Goal: Task Accomplishment & Management: Manage account settings

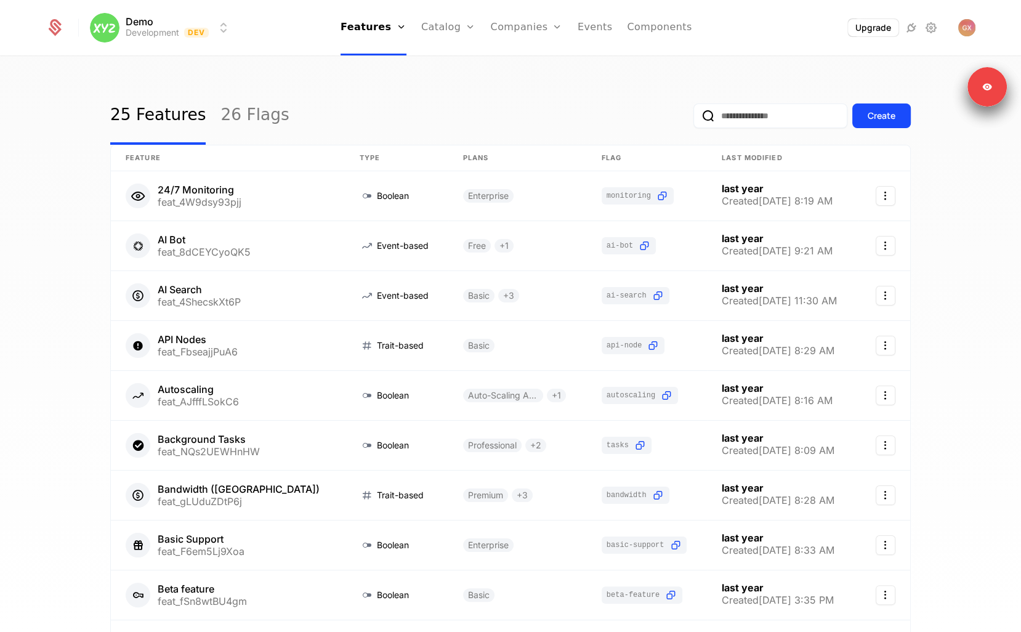
click at [445, 57] on div "Plans Add Ons Credits Configuration" at bounding box center [467, 90] width 93 height 99
click at [446, 63] on link "Plans" at bounding box center [467, 60] width 63 height 10
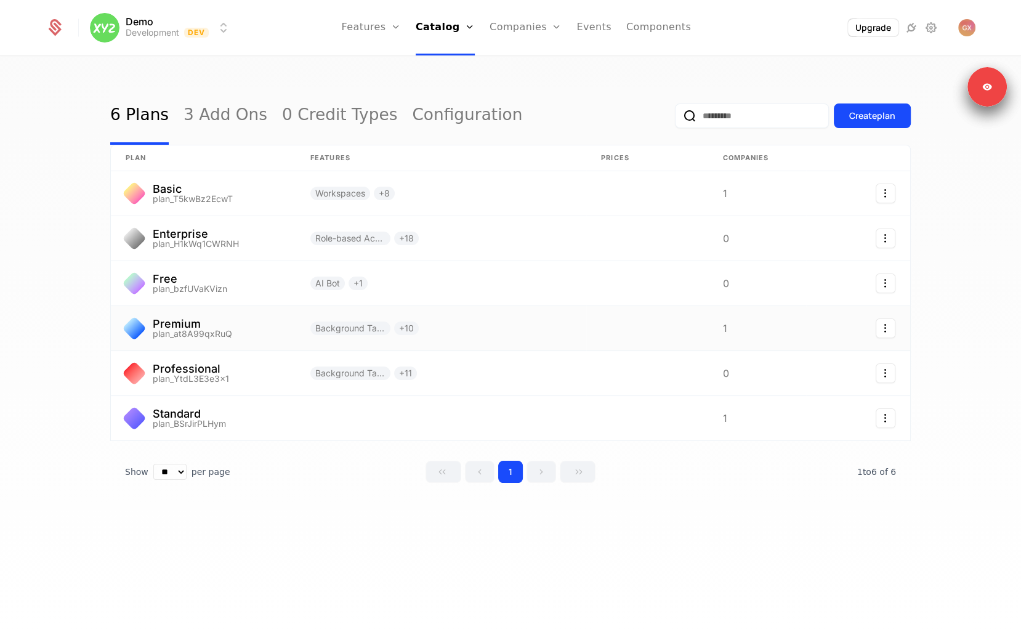
click at [185, 338] on link at bounding box center [203, 328] width 185 height 44
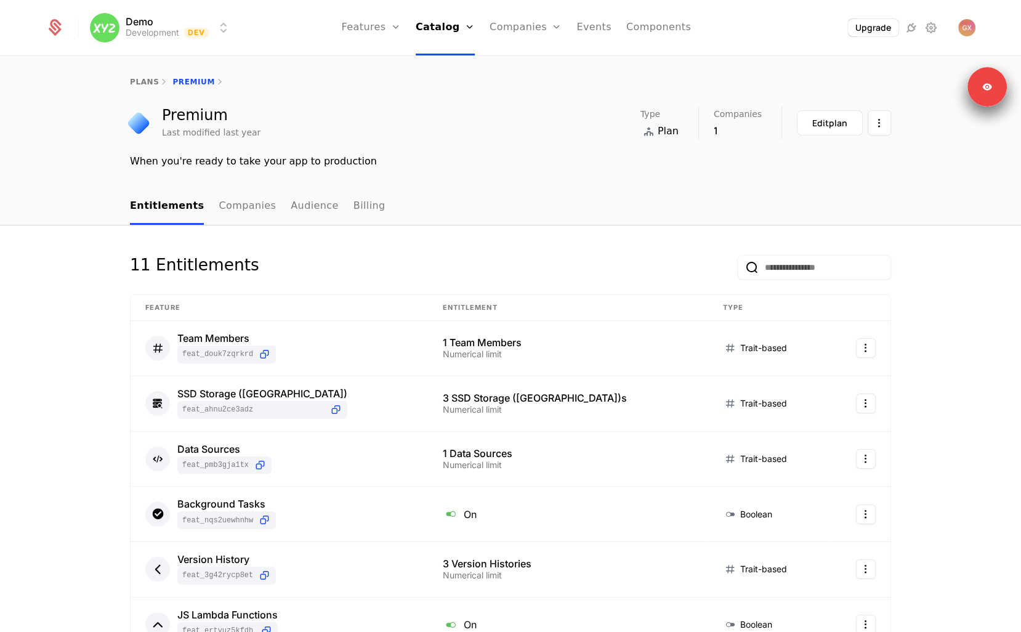
click at [313, 201] on link "Audience" at bounding box center [315, 207] width 48 height 36
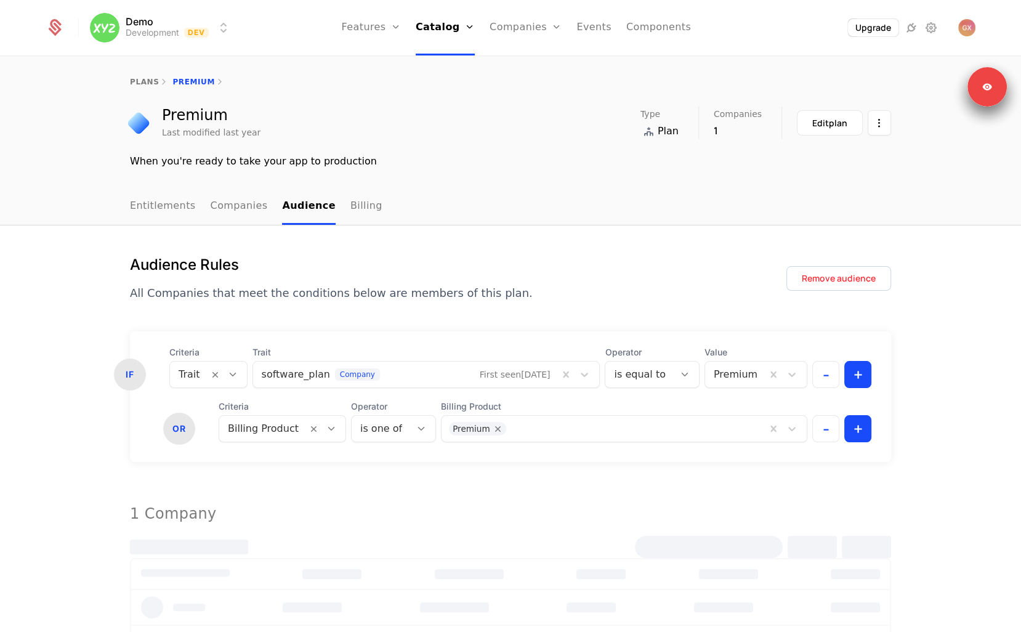
click at [485, 171] on div "plans Premium Premium Last modified last year Type Plan Companies 1 Edit plan W…" at bounding box center [510, 122] width 1021 height 131
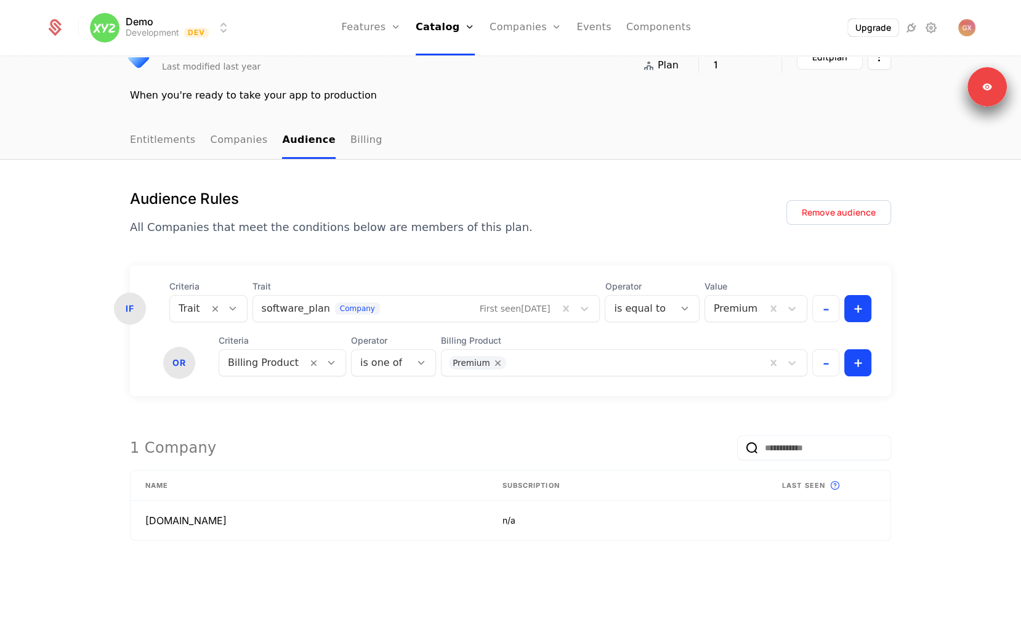
scroll to position [81, 0]
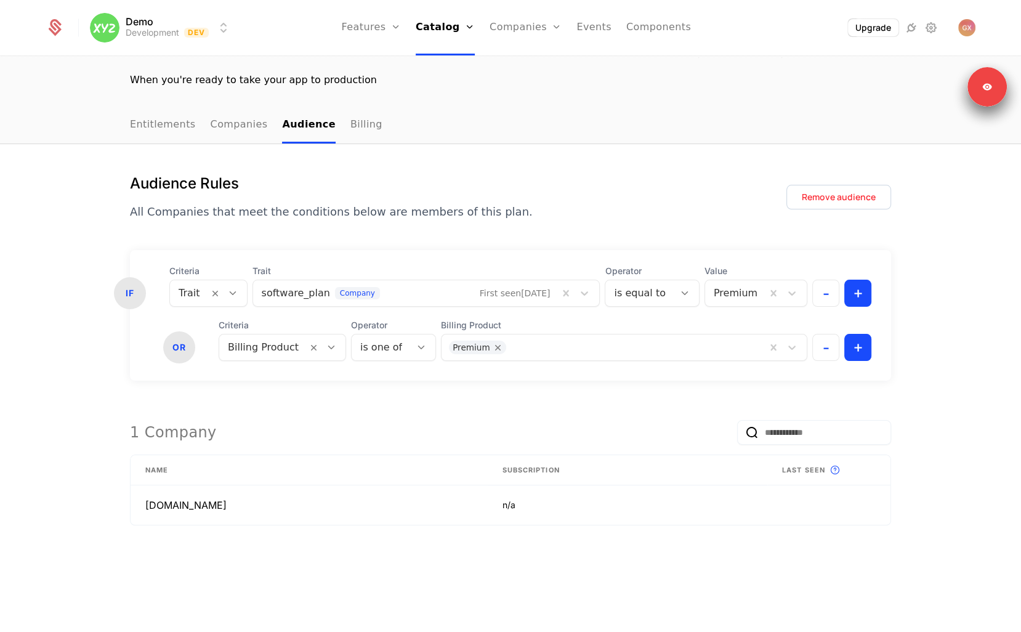
click at [827, 295] on button "-" at bounding box center [826, 293] width 27 height 27
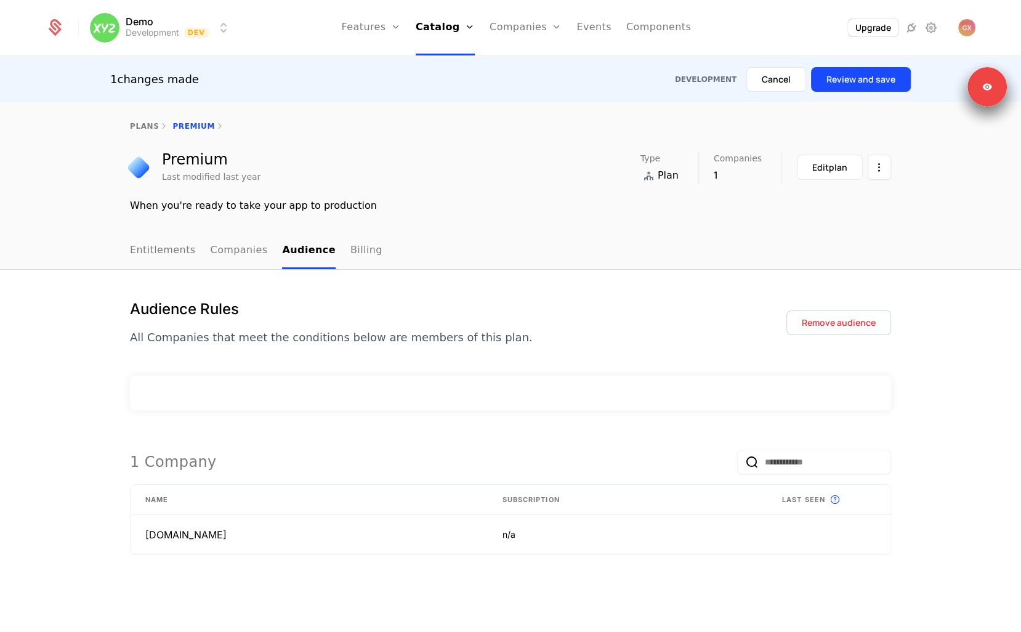
scroll to position [0, 0]
click at [732, 283] on div "Audience Rules All Companies that meet the conditions below are members of this…" at bounding box center [510, 587] width 1021 height 634
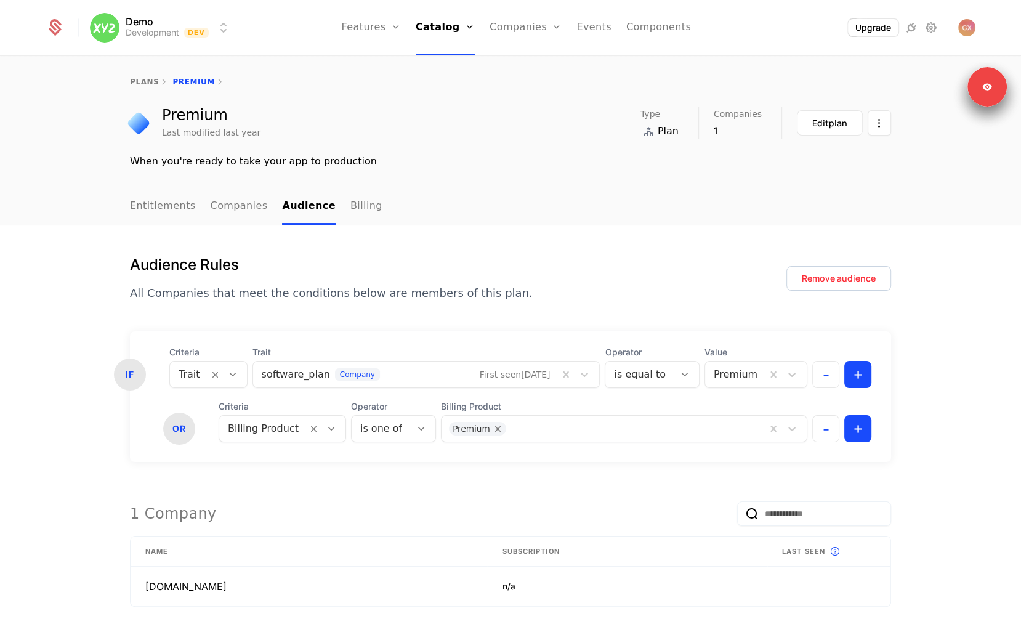
drag, startPoint x: 831, startPoint y: 427, endPoint x: 824, endPoint y: 432, distance: 9.2
click at [824, 432] on button "-" at bounding box center [826, 428] width 27 height 27
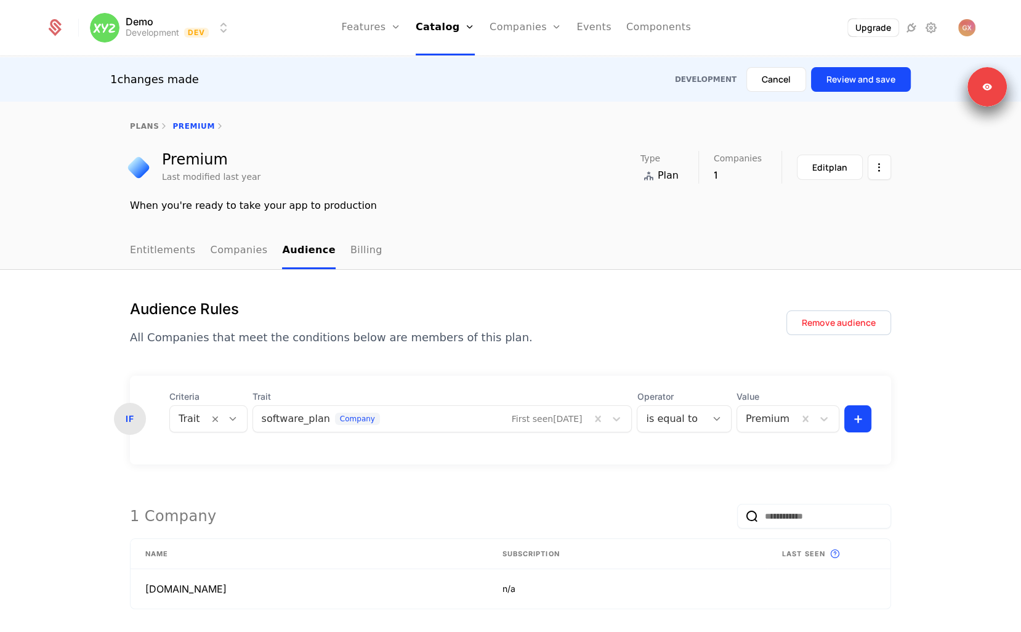
click at [785, 465] on form "IF Criteria Trait Trait software_plan company First seen [DATE] Operator is equ…" at bounding box center [510, 502] width 761 height 253
click at [883, 65] on div "1 changes made Development Cancel Review and save" at bounding box center [510, 79] width 1021 height 44
click at [880, 76] on button "Review and save" at bounding box center [861, 79] width 100 height 25
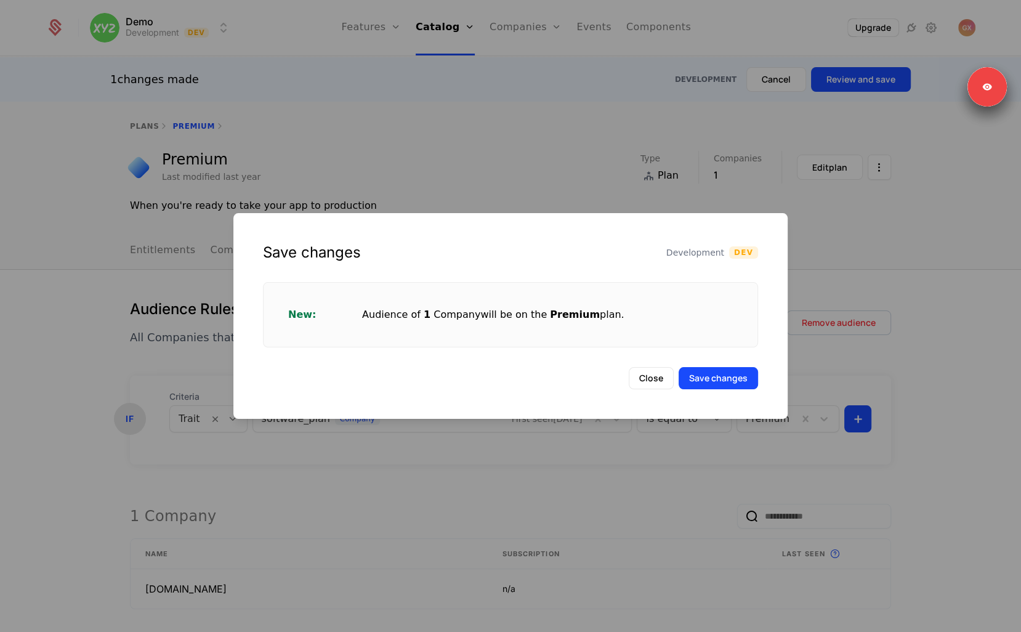
click at [706, 369] on button "Save changes" at bounding box center [718, 378] width 79 height 22
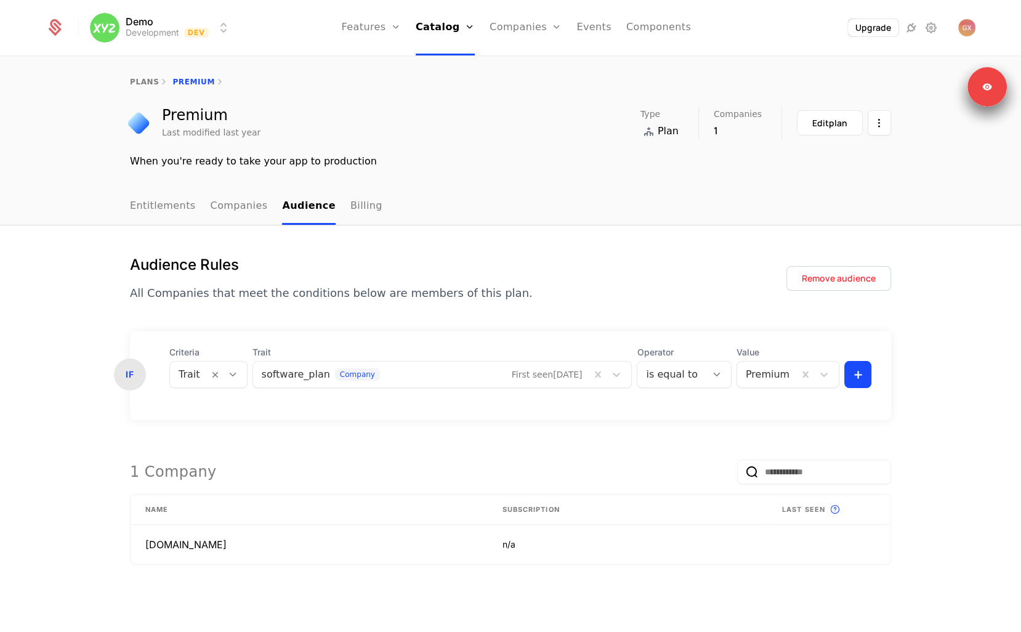
click at [549, 227] on div "Audience Rules All Companies that meet the conditions below are members of this…" at bounding box center [510, 449] width 1021 height 448
click at [513, 264] on div "Audience Rules All Companies that meet the conditions below are members of this…" at bounding box center [510, 278] width 761 height 47
click at [578, 332] on div "IF Criteria Trait Trait software_plan company First seen [DATE] Operator is equ…" at bounding box center [510, 375] width 761 height 89
